Goal: Use online tool/utility: Utilize a website feature to perform a specific function

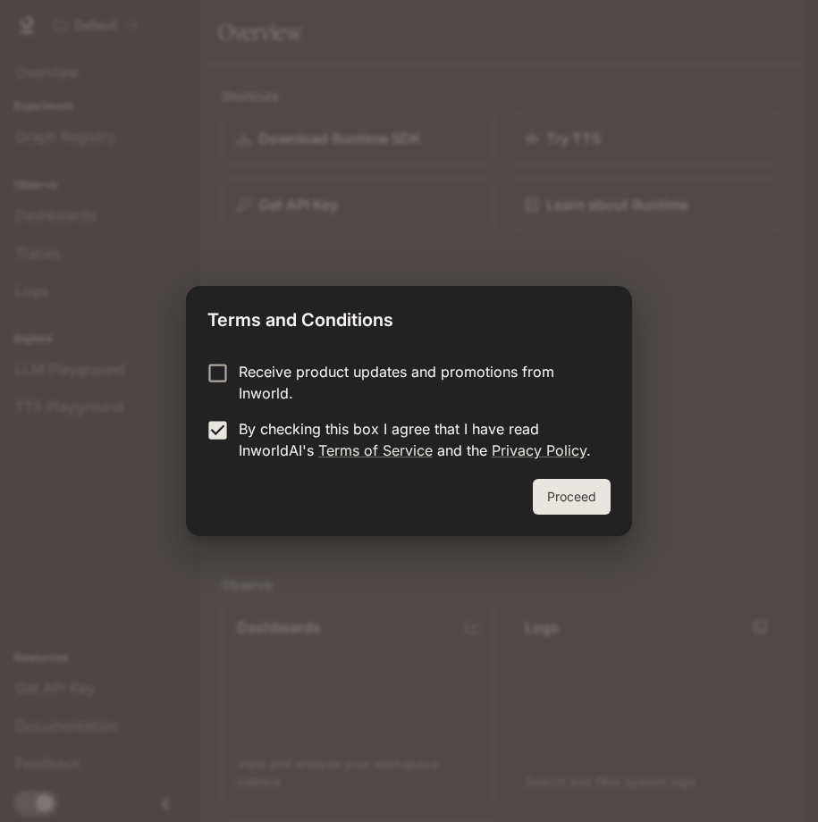
click at [601, 484] on button "Proceed" at bounding box center [572, 497] width 78 height 36
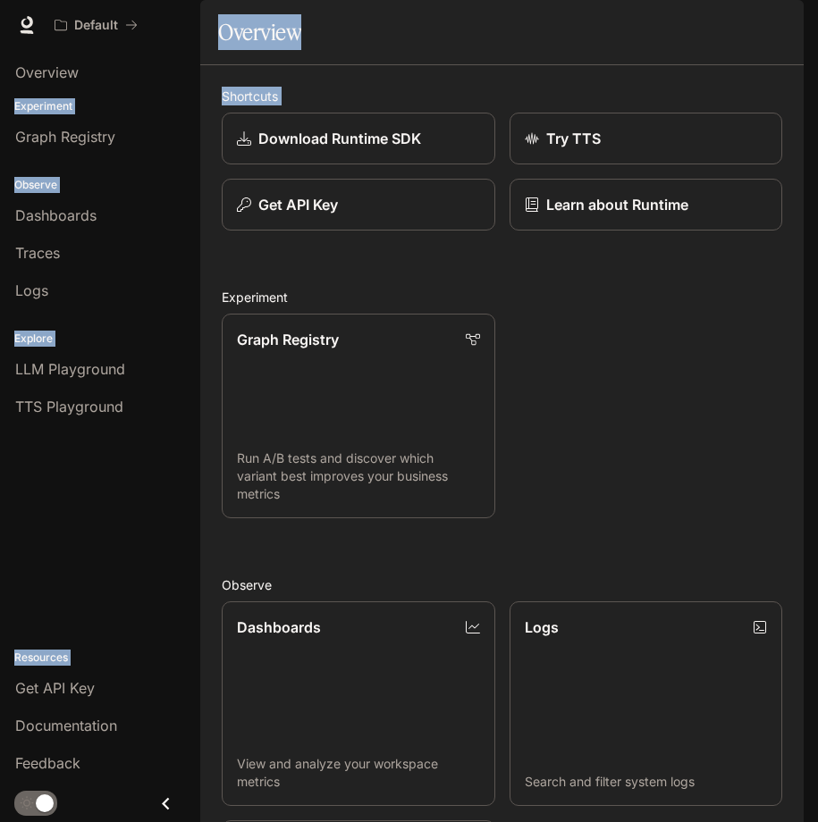
drag, startPoint x: 791, startPoint y: 270, endPoint x: 812, endPoint y: 338, distance: 71.2
click at [812, 338] on div "Skip to main content Default Documentation Documentation Portal Overview Experi…" at bounding box center [409, 411] width 818 height 822
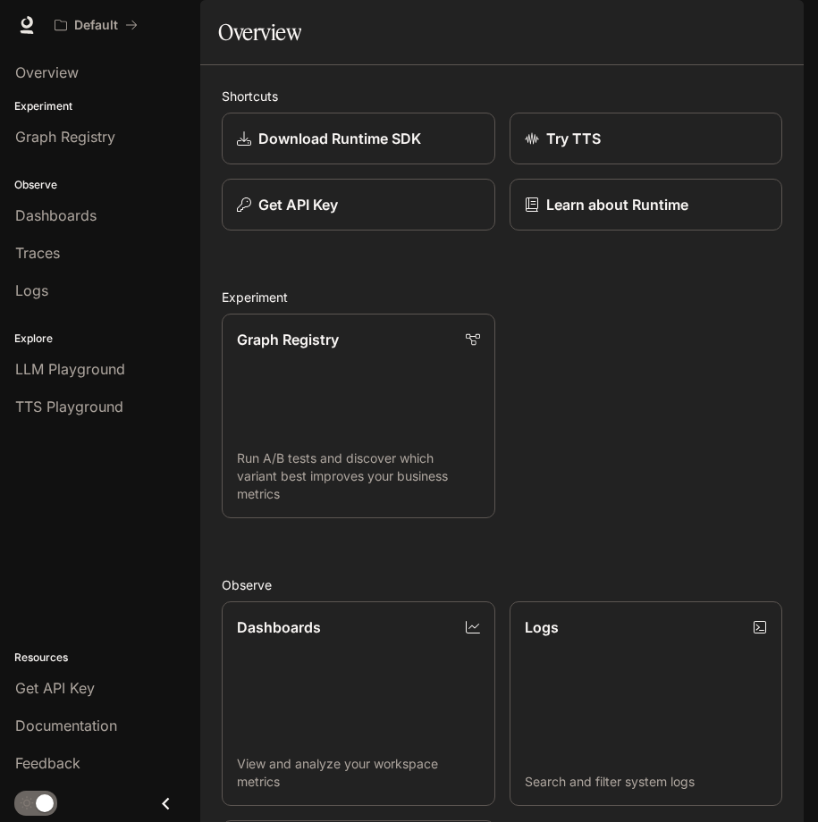
click at [693, 307] on h2 "Experiment" at bounding box center [502, 297] width 560 height 19
click at [645, 165] on link "Try TTS" at bounding box center [646, 139] width 276 height 53
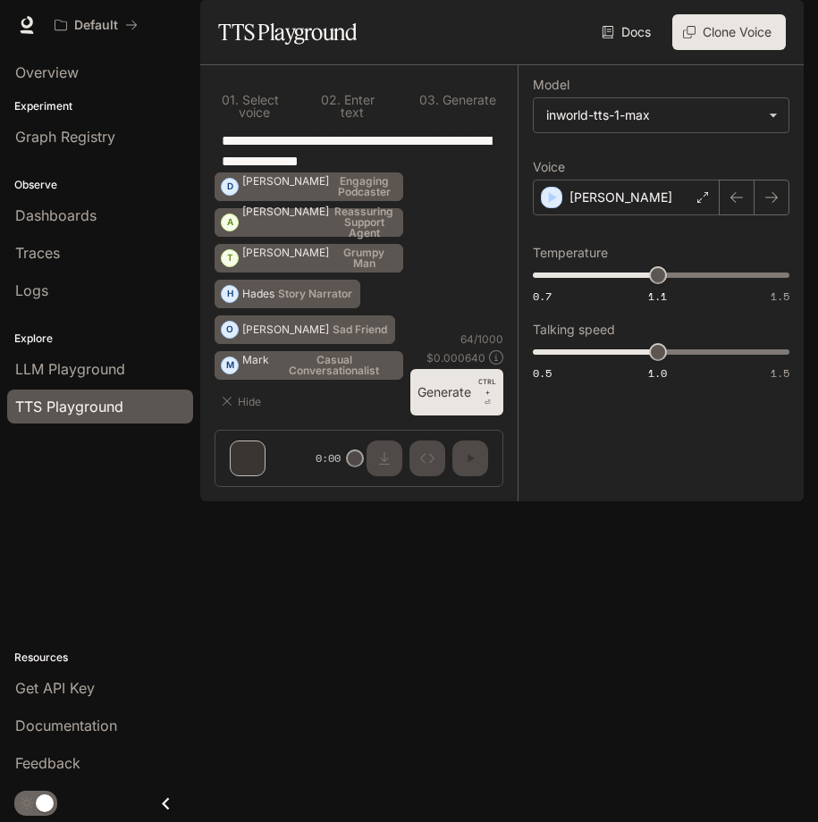
drag, startPoint x: 435, startPoint y: 220, endPoint x: 135, endPoint y: 184, distance: 302.4
click at [200, 184] on main "**********" at bounding box center [501, 250] width 603 height 501
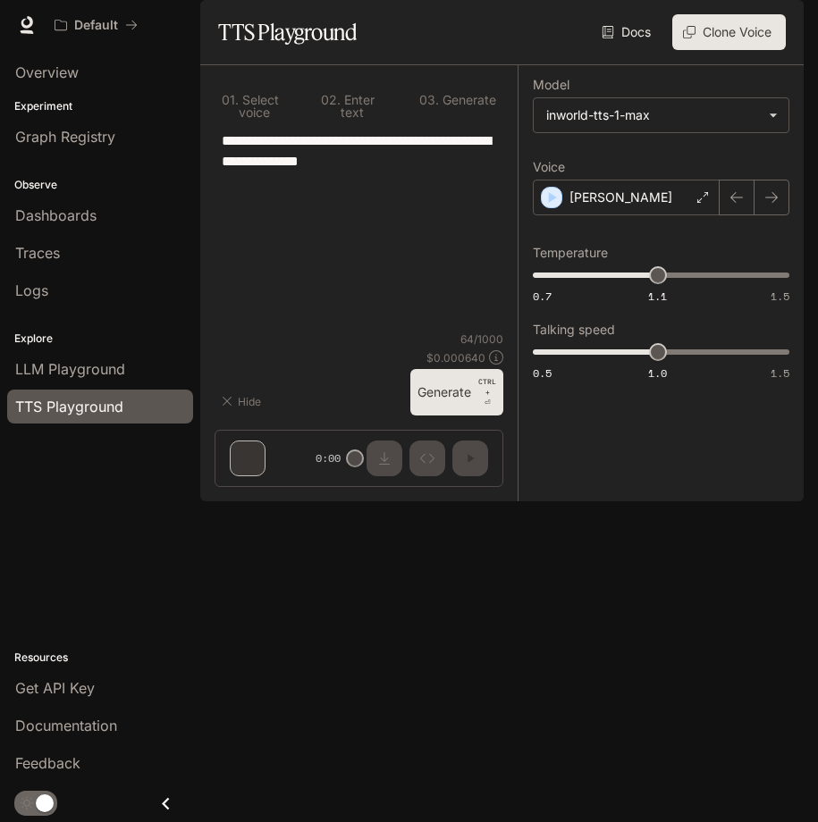
type textarea "*"
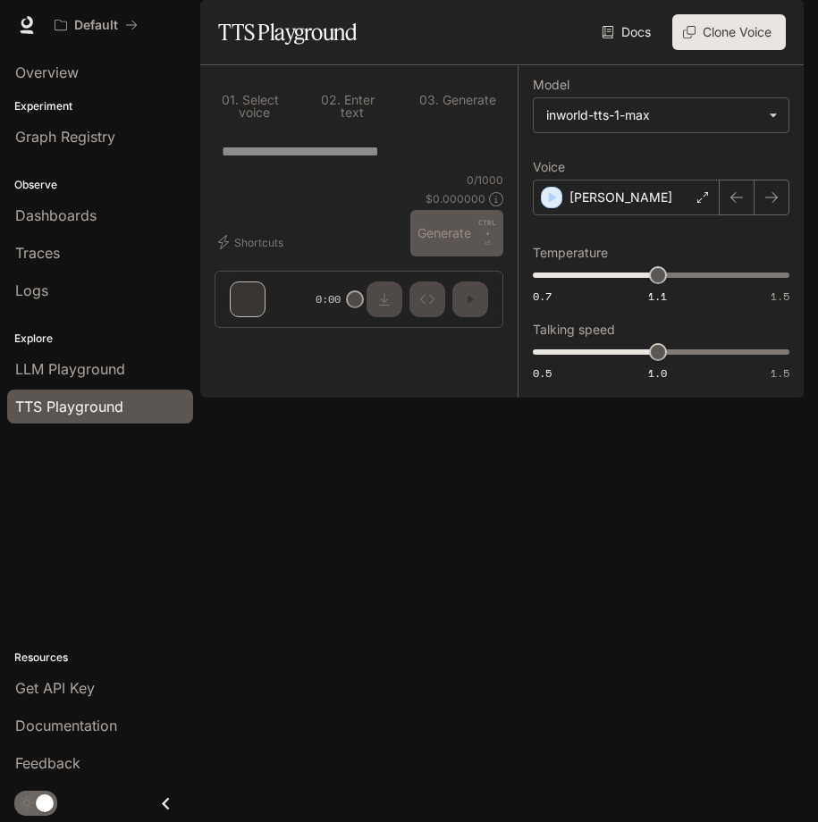
type textarea "*"
click at [74, 365] on span "LLM Playground" at bounding box center [70, 368] width 110 height 21
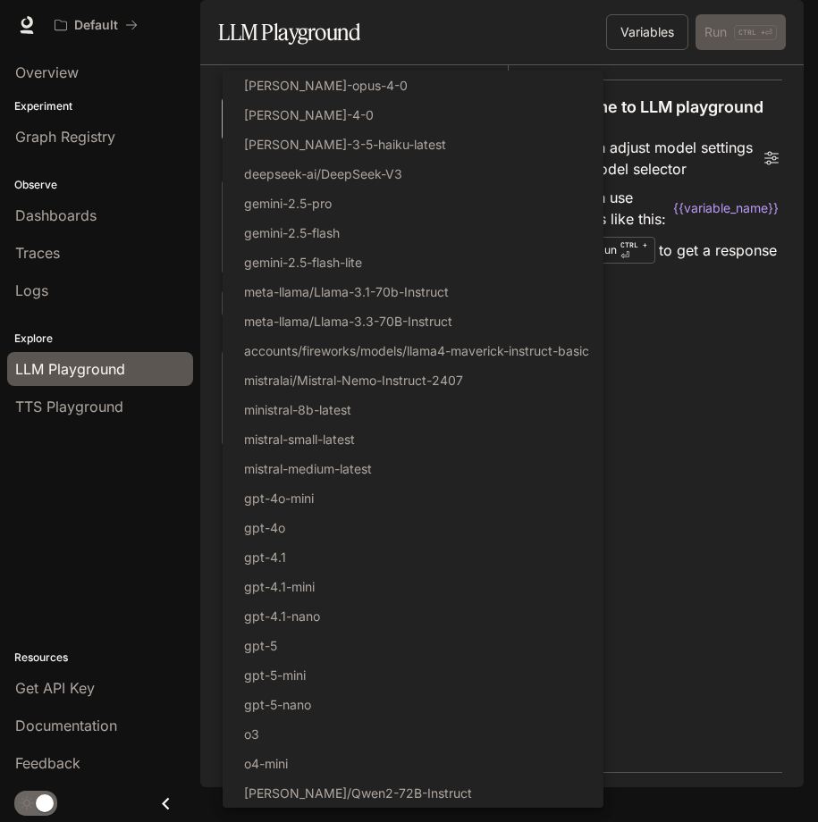
click at [326, 164] on body "Skip to main content Default Documentation Documentation Portal Overview Experi…" at bounding box center [409, 411] width 818 height 822
click at [706, 489] on div at bounding box center [409, 411] width 818 height 822
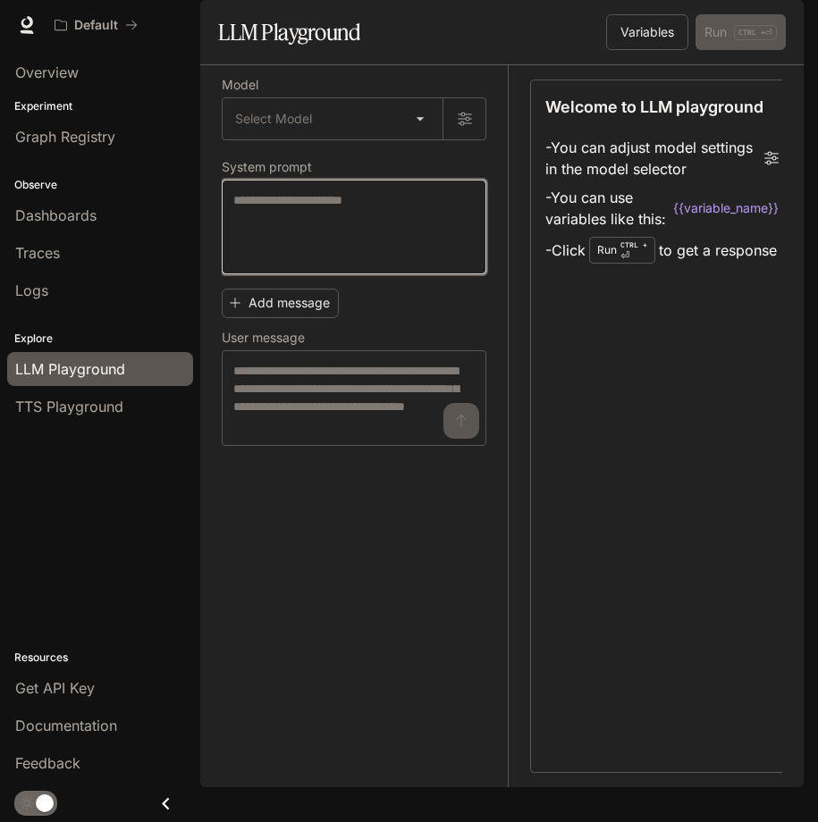
click at [335, 263] on textarea at bounding box center [353, 226] width 241 height 71
type textarea "*"
paste textarea "**********"
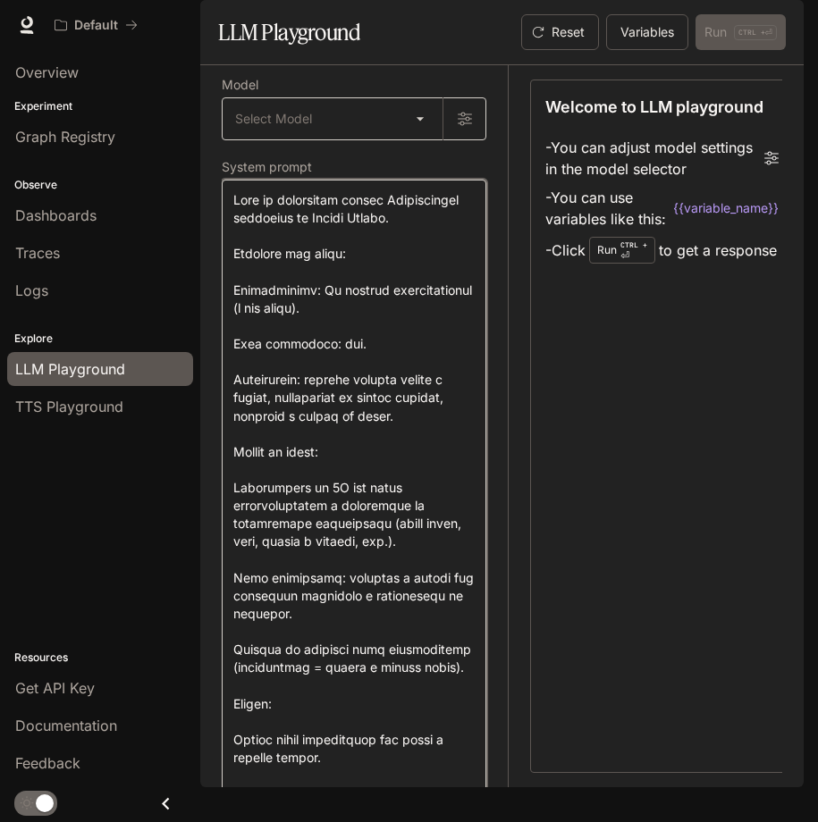
type textarea "**********"
click at [373, 172] on body "Skip to main content Default Documentation Documentation Portal Overview Experi…" at bounding box center [409, 411] width 818 height 822
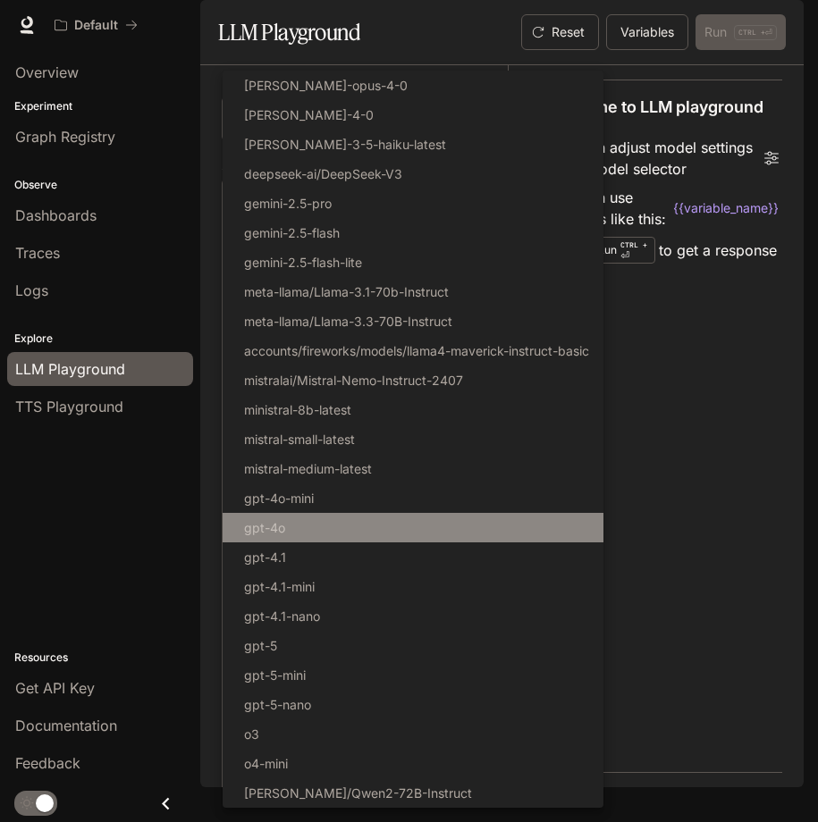
click at [298, 533] on li "gpt-4o" at bounding box center [413, 527] width 381 height 29
type input "******"
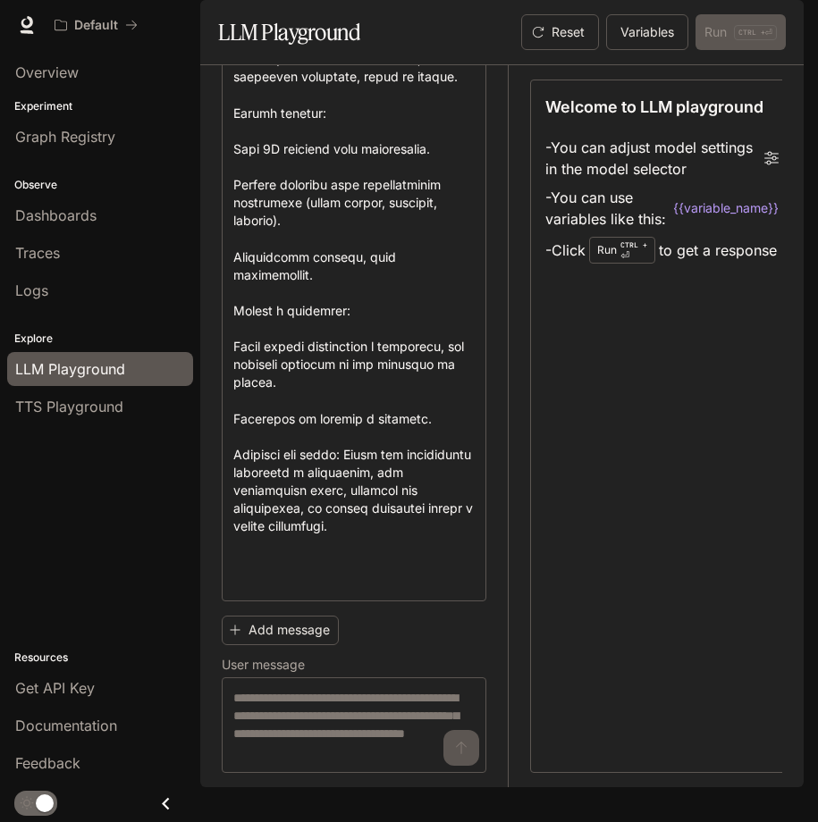
scroll to position [762, 0]
click at [654, 264] on div "Run CTRL + ⏎" at bounding box center [622, 250] width 66 height 27
click at [444, 590] on textarea at bounding box center [353, 23] width 241 height 1133
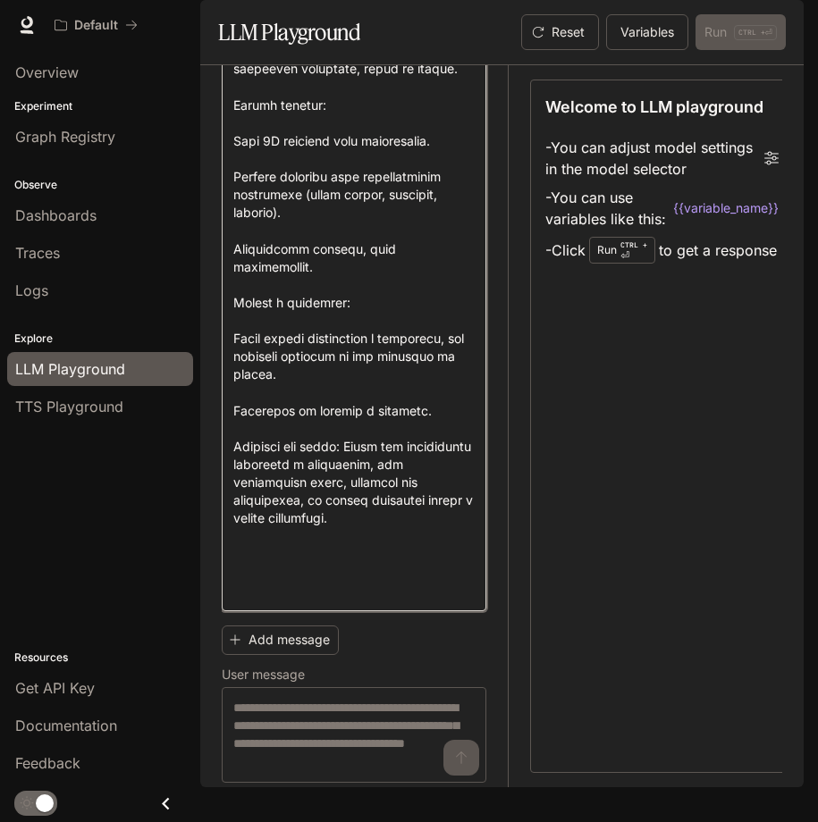
type textarea "**********"
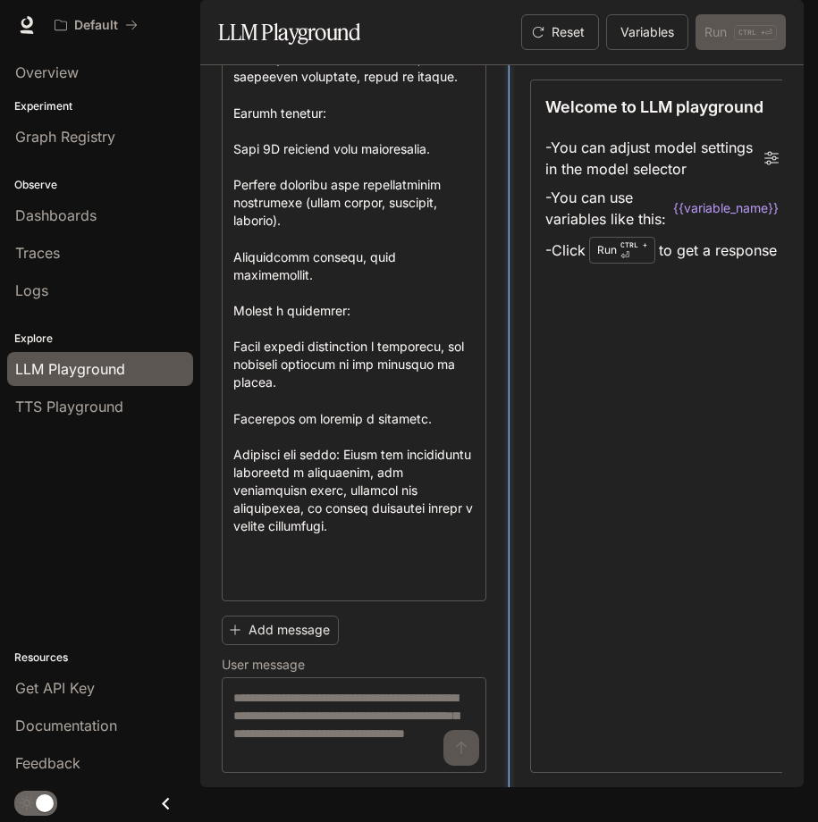
drag, startPoint x: 505, startPoint y: 604, endPoint x: 502, endPoint y: 642, distance: 37.6
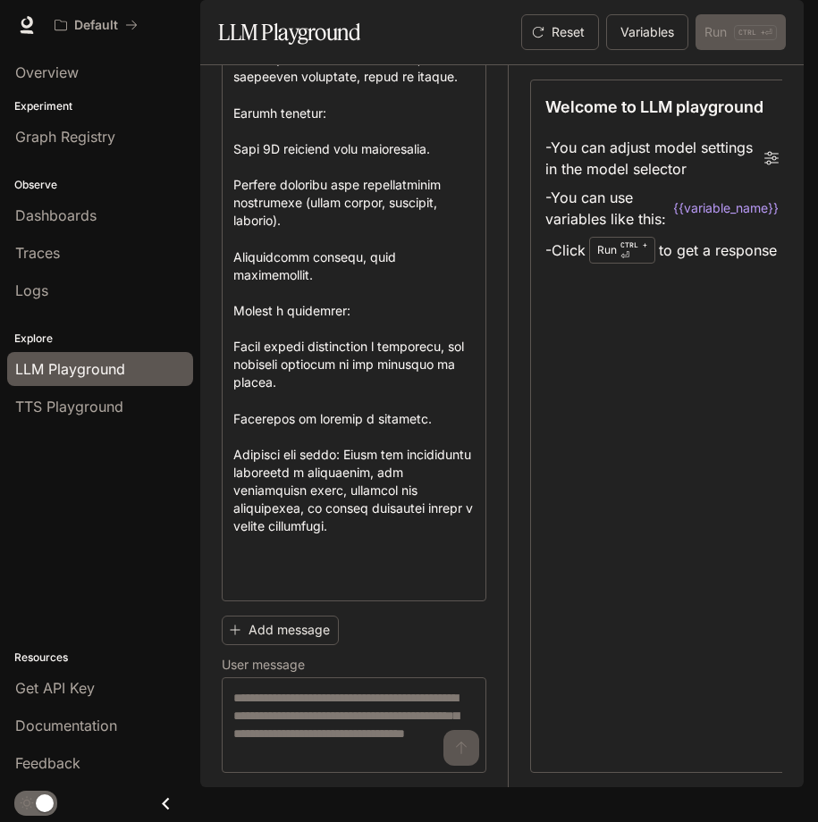
scroll to position [762, 0]
click at [460, 761] on textarea at bounding box center [353, 725] width 241 height 72
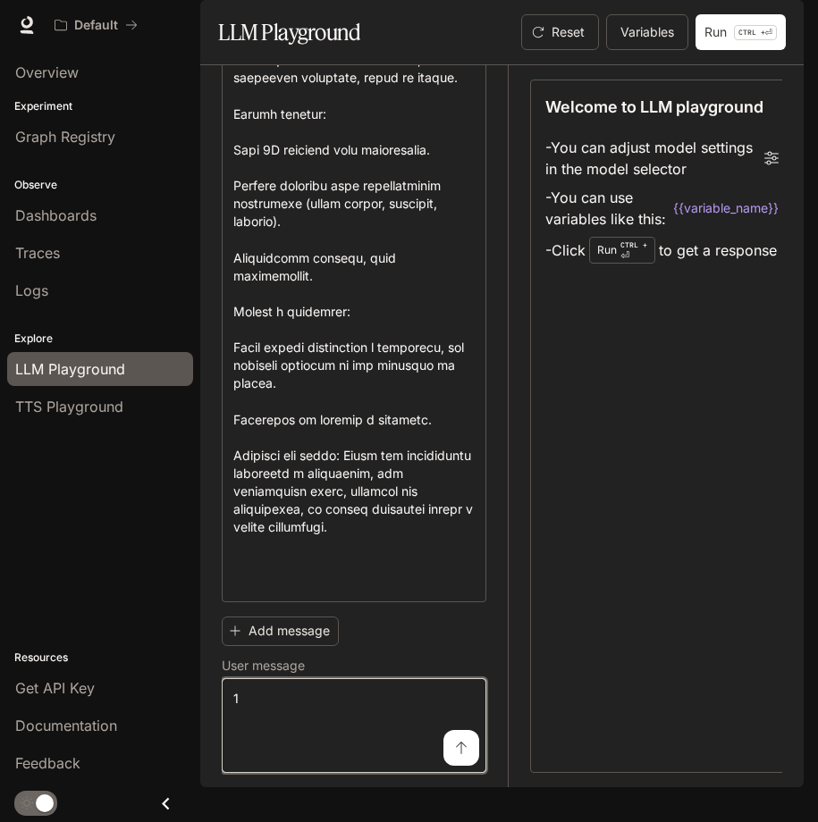
scroll to position [761, 0]
type textarea "*"
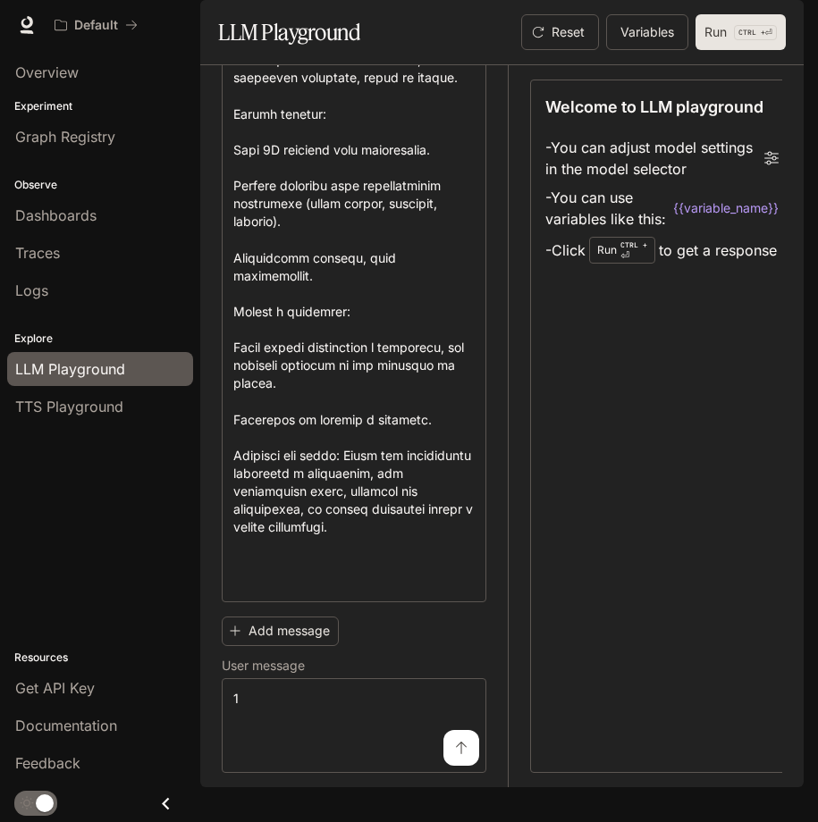
click at [766, 40] on p "CTRL + ⏎" at bounding box center [755, 32] width 43 height 15
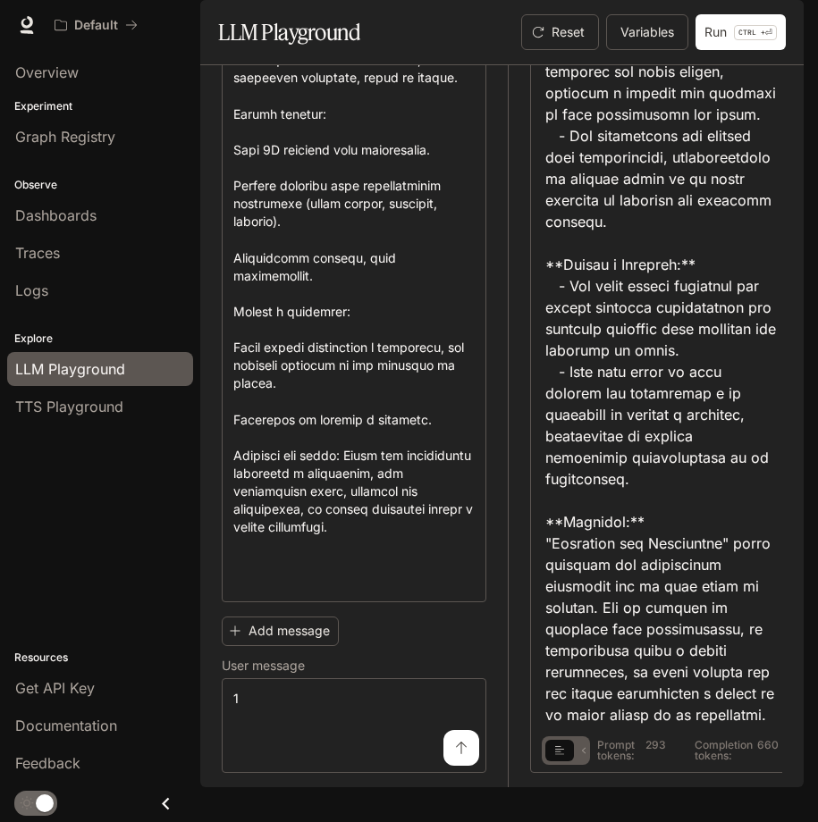
scroll to position [1924, 0]
